Goal: Navigation & Orientation: Find specific page/section

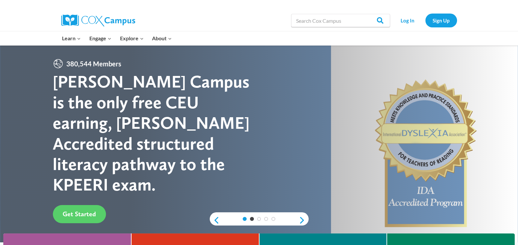
click at [244, 220] on link "1" at bounding box center [245, 219] width 4 height 4
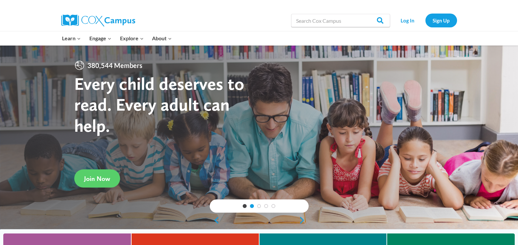
click at [251, 206] on link "2" at bounding box center [252, 206] width 4 height 4
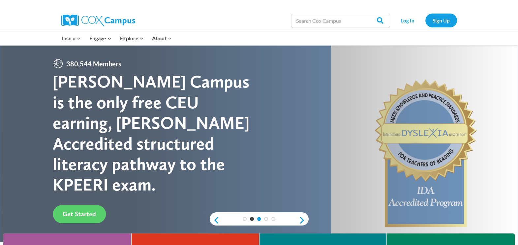
click at [260, 219] on div "3" at bounding box center [258, 219] width 7 height 4
click at [259, 219] on link "3" at bounding box center [259, 219] width 4 height 4
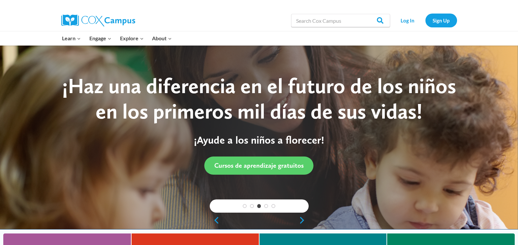
click at [267, 208] on div "1 2 3 4 5" at bounding box center [259, 205] width 99 height 13
click at [265, 206] on link "4" at bounding box center [266, 206] width 4 height 4
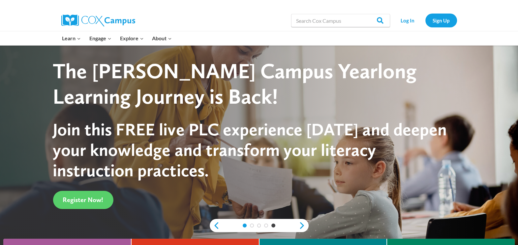
click at [244, 224] on link "1" at bounding box center [245, 225] width 4 height 4
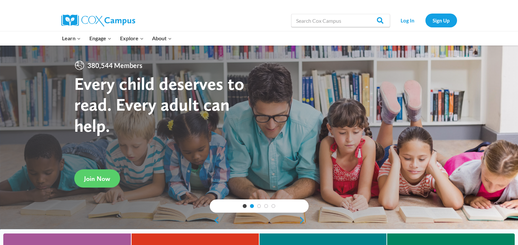
click at [252, 206] on link "2" at bounding box center [252, 206] width 4 height 4
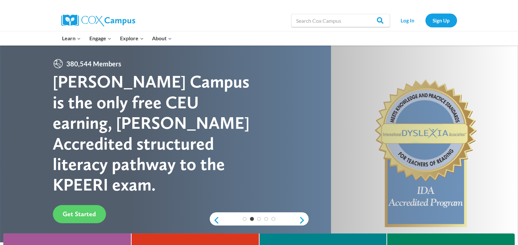
click at [258, 216] on div "1 2 3 4 5" at bounding box center [259, 218] width 99 height 13
click at [258, 218] on link "3" at bounding box center [259, 219] width 4 height 4
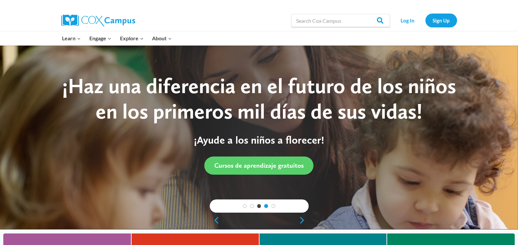
click at [266, 206] on link "4" at bounding box center [266, 206] width 4 height 4
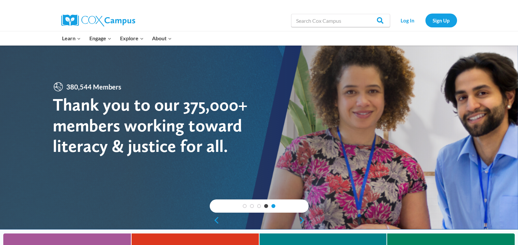
click at [272, 205] on link "5" at bounding box center [273, 206] width 4 height 4
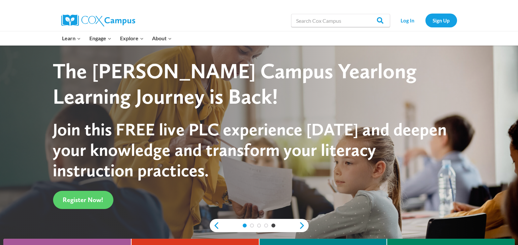
click at [243, 225] on link "1" at bounding box center [245, 225] width 4 height 4
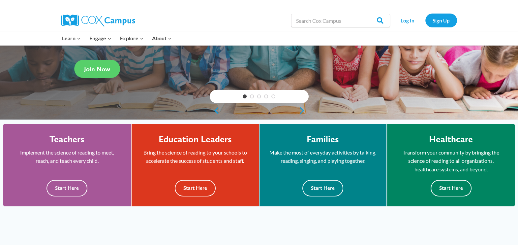
scroll to position [110, 0]
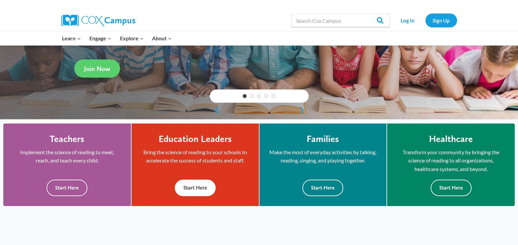
click at [202, 183] on button "Start Here" at bounding box center [195, 187] width 41 height 16
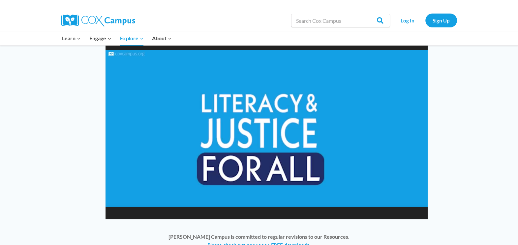
scroll to position [520, 0]
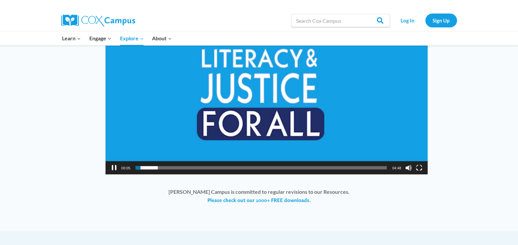
click at [117, 167] on button "Pause" at bounding box center [114, 167] width 7 height 7
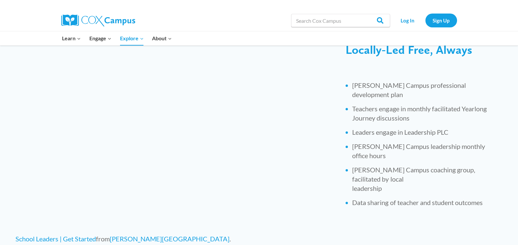
scroll to position [257, 0]
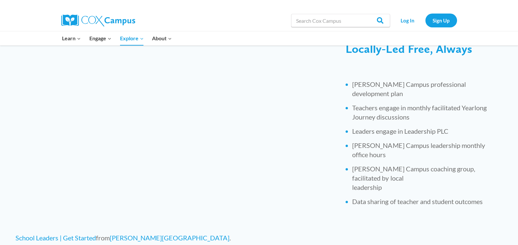
click at [93, 21] on img at bounding box center [98, 21] width 74 height 12
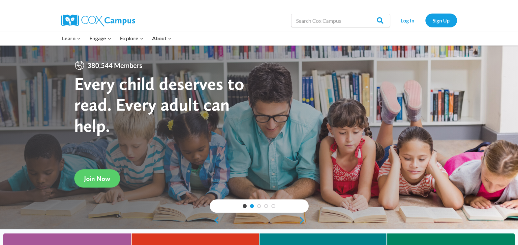
click at [251, 207] on link "2" at bounding box center [252, 206] width 4 height 4
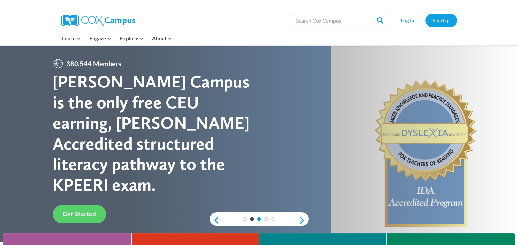
click at [260, 219] on link "3" at bounding box center [259, 219] width 4 height 4
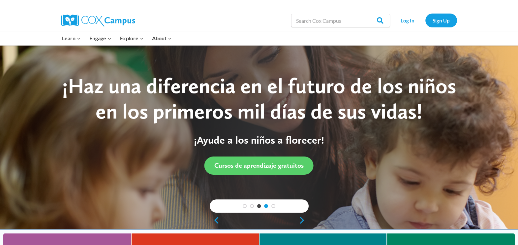
click at [267, 205] on link "4" at bounding box center [266, 206] width 4 height 4
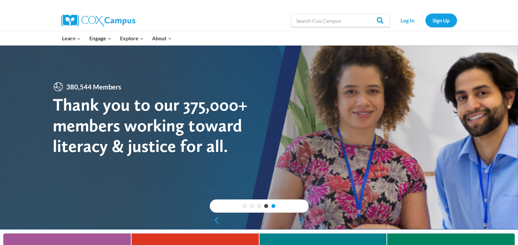
click at [274, 206] on link "5" at bounding box center [273, 206] width 4 height 4
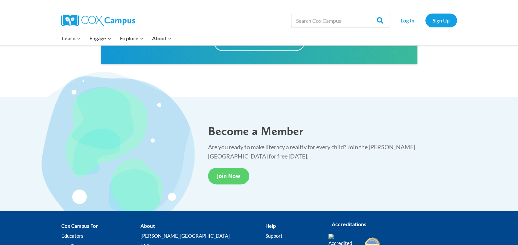
scroll to position [1156, 0]
